Goal: Obtain resource: Obtain resource

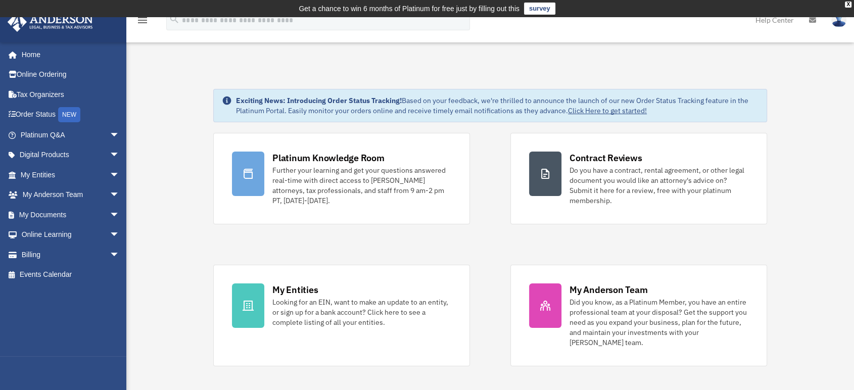
click at [810, 22] on icon at bounding box center [812, 20] width 7 height 7
click at [815, 18] on icon at bounding box center [812, 20] width 7 height 7
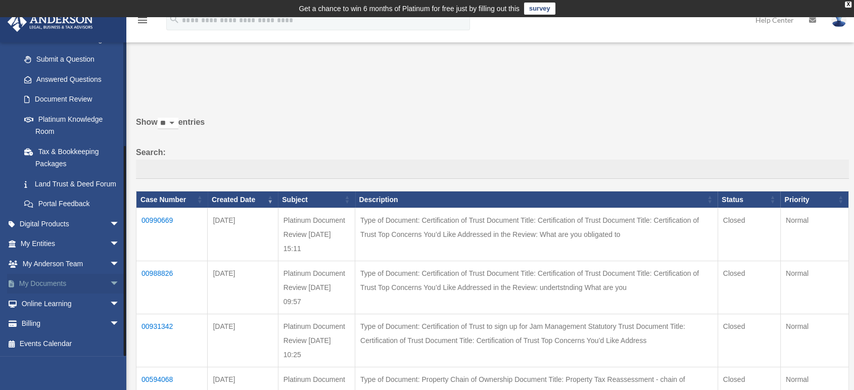
click at [70, 282] on link "My Documents arrow_drop_down" at bounding box center [71, 284] width 128 height 20
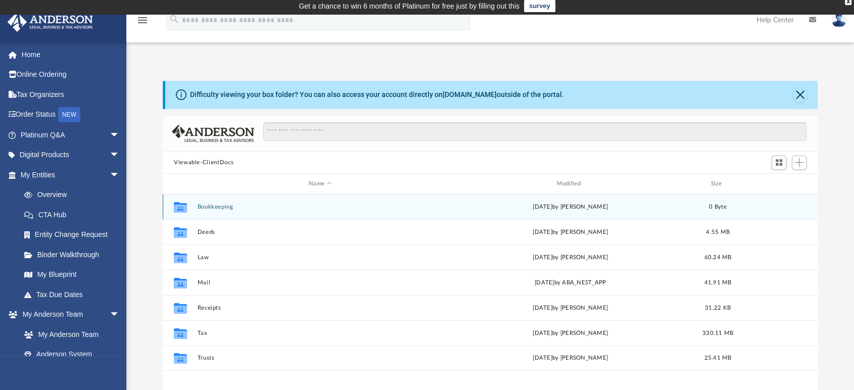
scroll to position [4, 0]
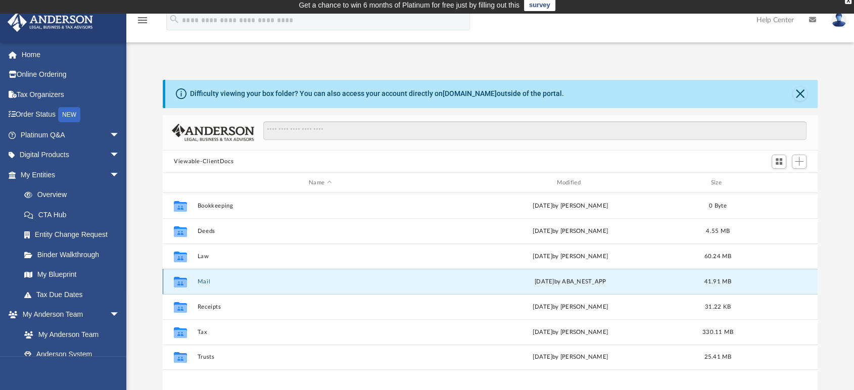
click at [204, 282] on button "Mail" at bounding box center [321, 281] width 246 height 7
click at [175, 287] on icon "grid" at bounding box center [180, 283] width 13 height 8
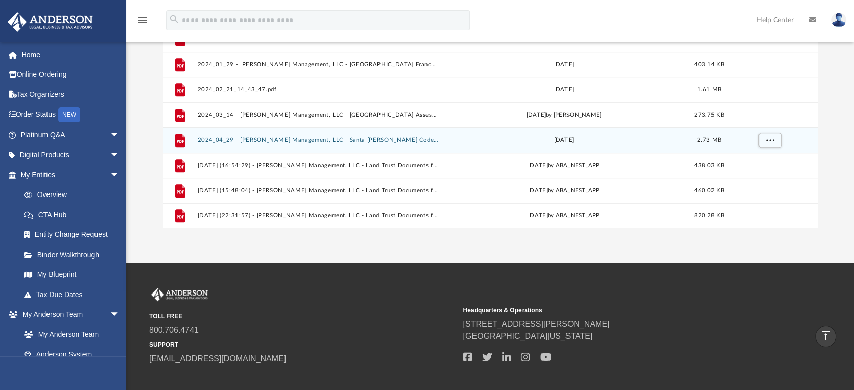
scroll to position [177, 0]
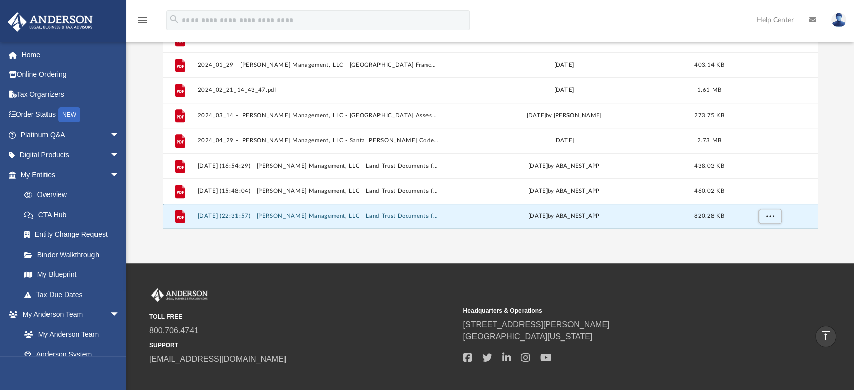
click at [413, 215] on button "[DATE] (22:31:57) - [PERSON_NAME] Management, LLC - Land Trust Documents from R…" at bounding box center [319, 216] width 242 height 7
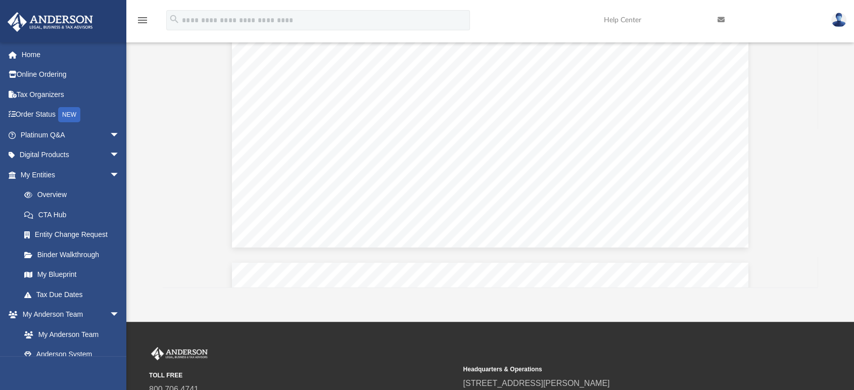
scroll to position [0, 0]
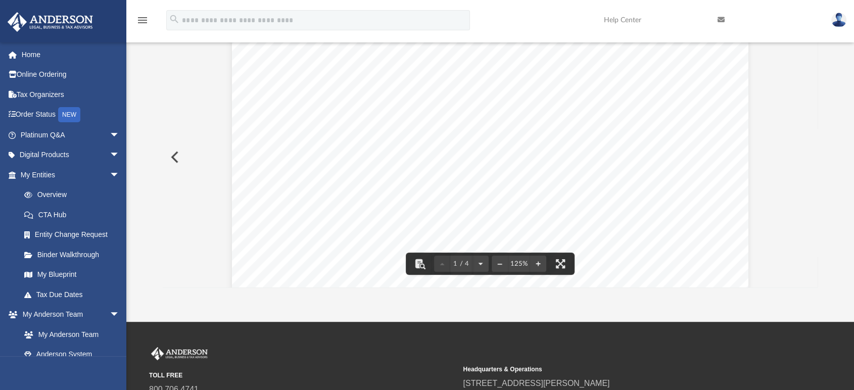
click at [176, 157] on button "Preview" at bounding box center [174, 157] width 22 height 28
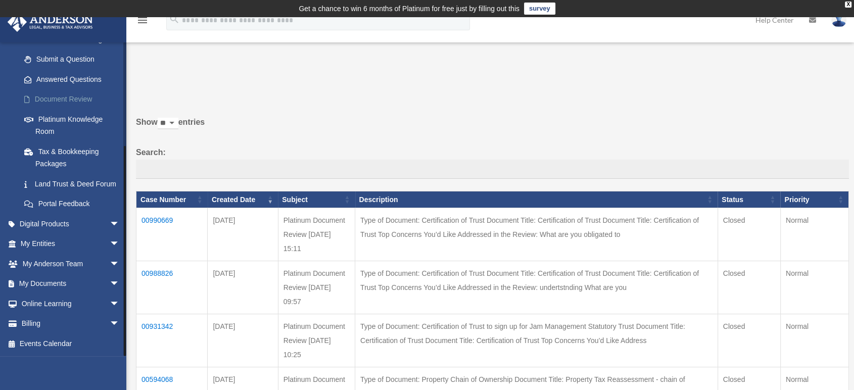
scroll to position [147, 0]
click at [51, 286] on link "My Documents arrow_drop_down" at bounding box center [71, 284] width 128 height 20
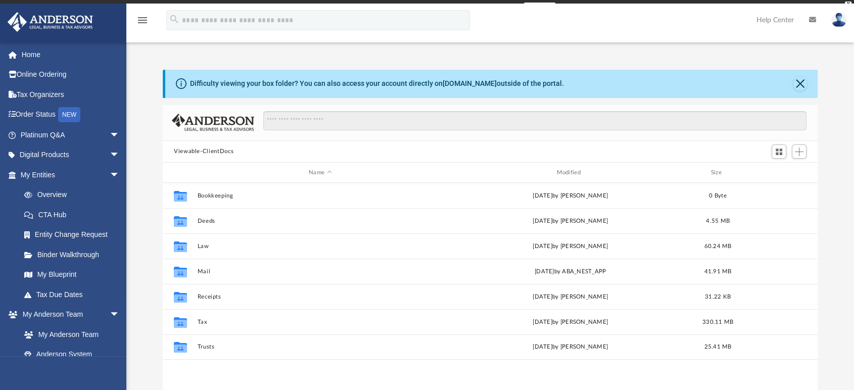
scroll to position [221, 646]
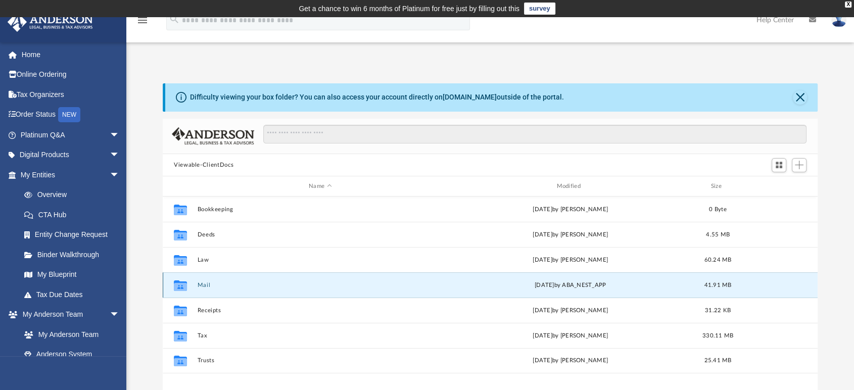
click at [206, 286] on button "Mail" at bounding box center [321, 285] width 246 height 7
click at [287, 283] on button "Mail" at bounding box center [321, 285] width 246 height 7
click at [210, 285] on button "Mail" at bounding box center [321, 285] width 246 height 7
click at [801, 99] on button "Close" at bounding box center [800, 97] width 14 height 14
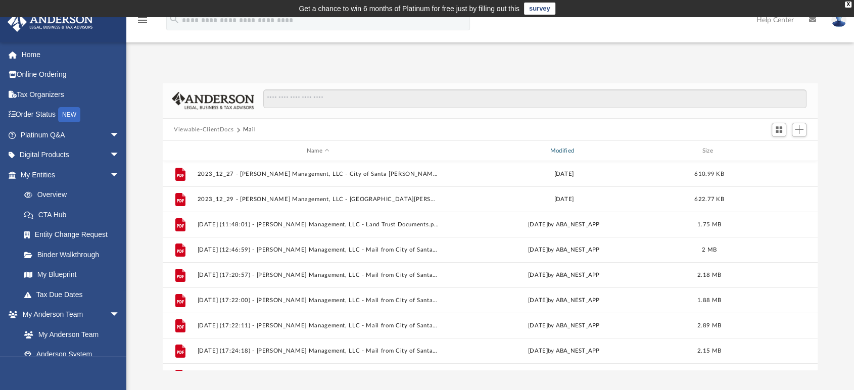
click at [568, 150] on div "Modified" at bounding box center [564, 151] width 242 height 9
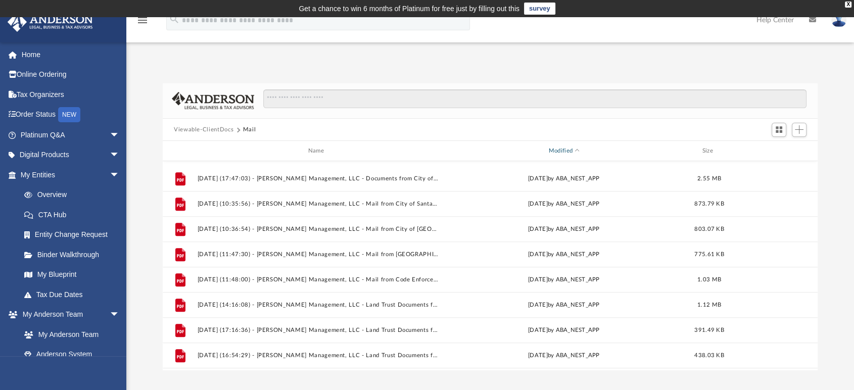
scroll to position [549, 0]
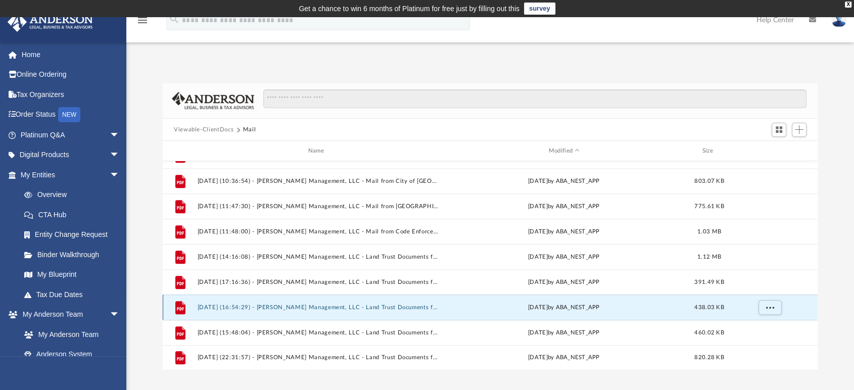
click at [403, 305] on button "[DATE] (16:54:29) - [PERSON_NAME] Management, LLC - Land Trust Documents from R…" at bounding box center [319, 307] width 242 height 7
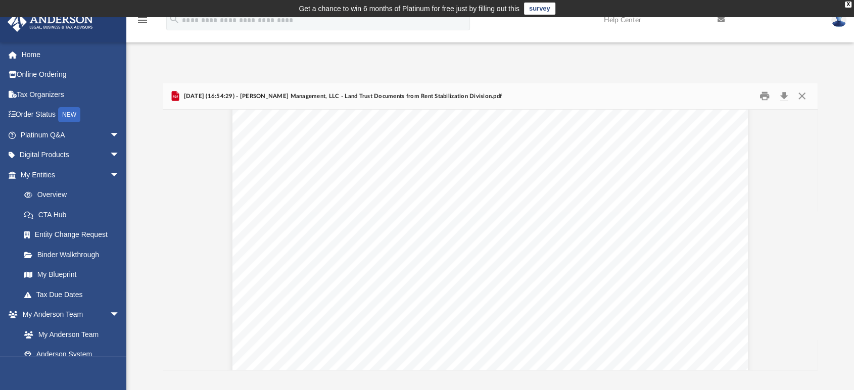
scroll to position [0, 0]
